Goal: Navigation & Orientation: Find specific page/section

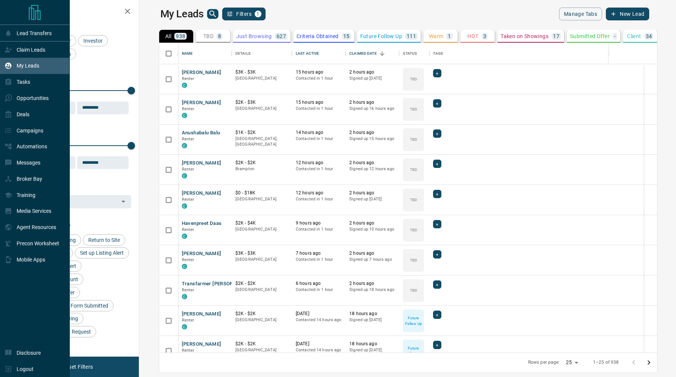
scroll to position [309, 533]
click at [32, 234] on div "Agent Resources" at bounding box center [31, 227] width 52 height 12
click at [29, 246] on p "Precon Worksheet" at bounding box center [38, 243] width 43 height 6
click at [38, 144] on div "Automations" at bounding box center [26, 146] width 43 height 12
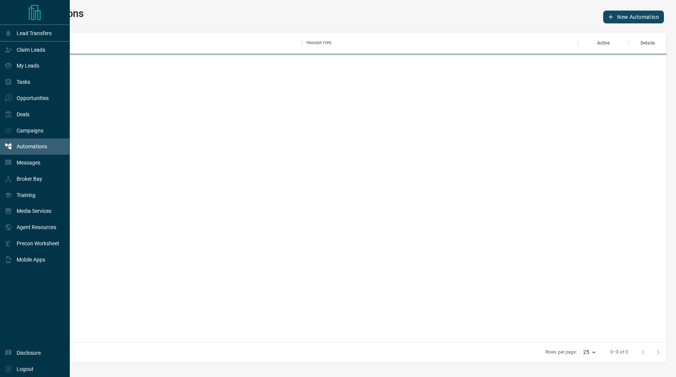
scroll to position [310, 641]
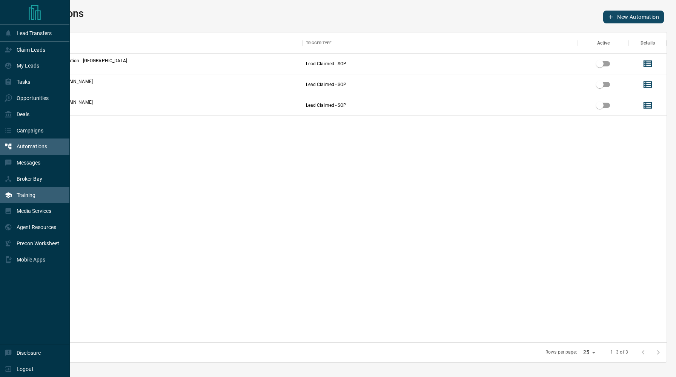
click at [26, 192] on div "Training" at bounding box center [20, 195] width 31 height 12
click at [43, 115] on div "Deals" at bounding box center [35, 114] width 70 height 16
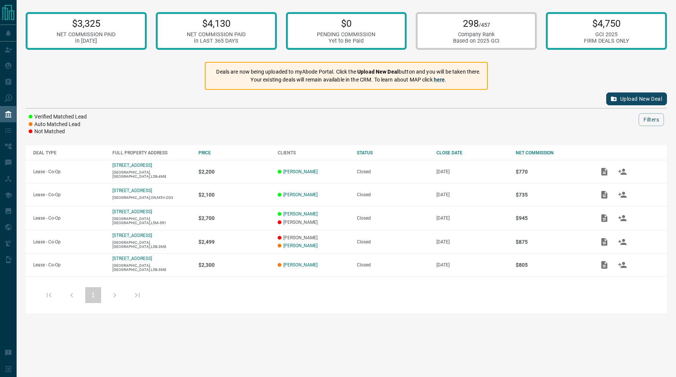
click at [621, 99] on button "Upload New Deal" at bounding box center [636, 98] width 61 height 13
